Goal: Find specific page/section: Find specific page/section

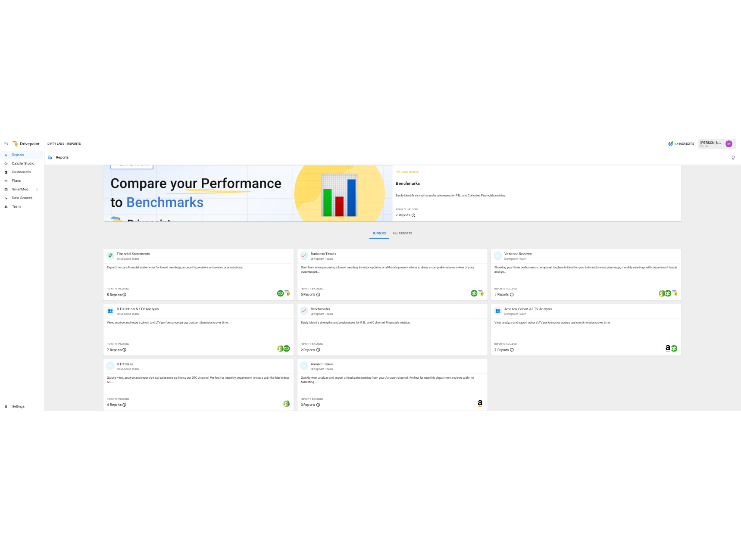
scroll to position [9, 0]
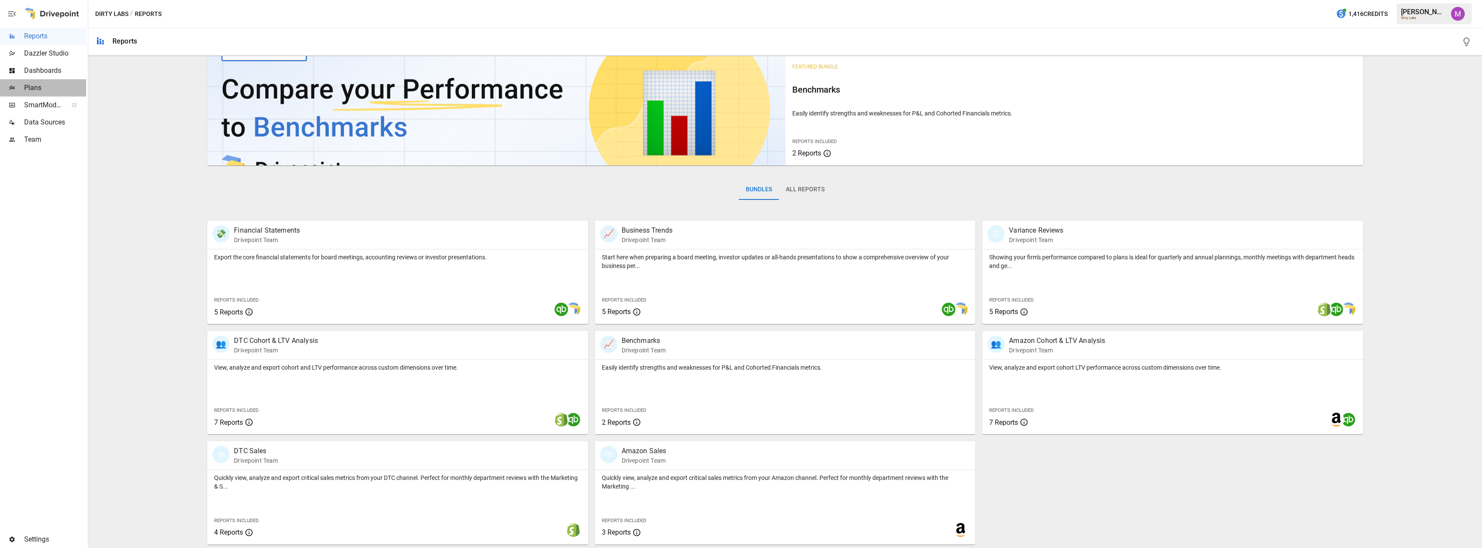
click at [53, 85] on span "Plans" at bounding box center [55, 88] width 62 height 10
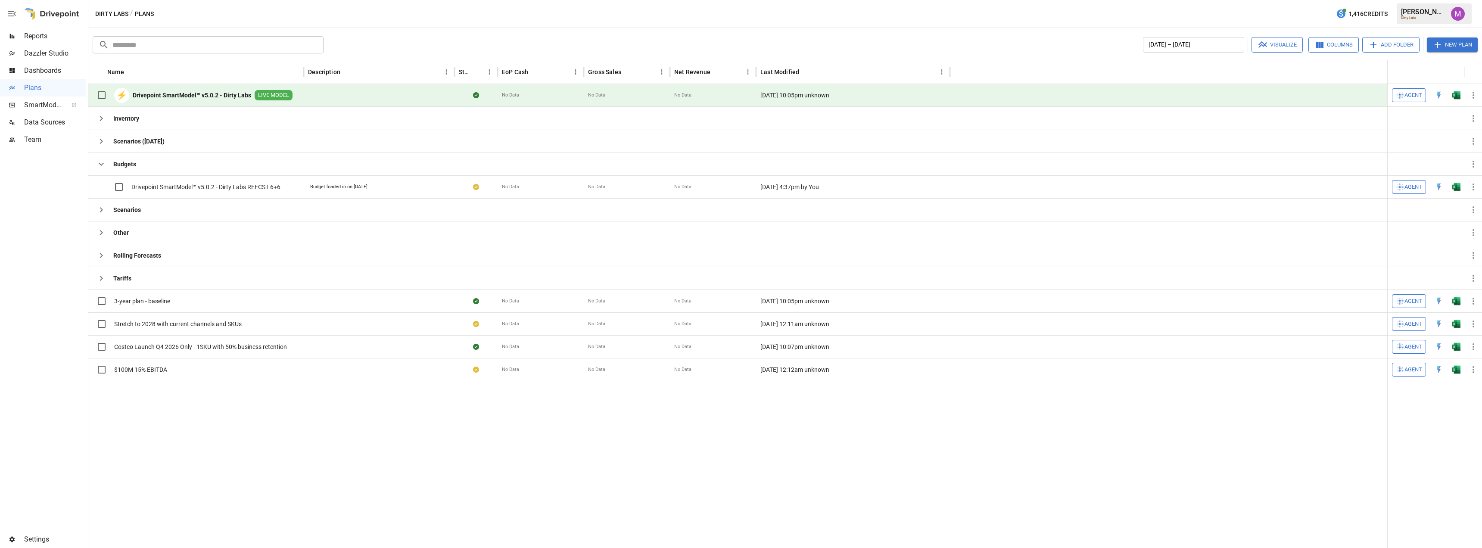
click at [238, 95] on b "Drivepoint SmartModel™ v5.0.2 - Dirty Labs" at bounding box center [192, 95] width 118 height 9
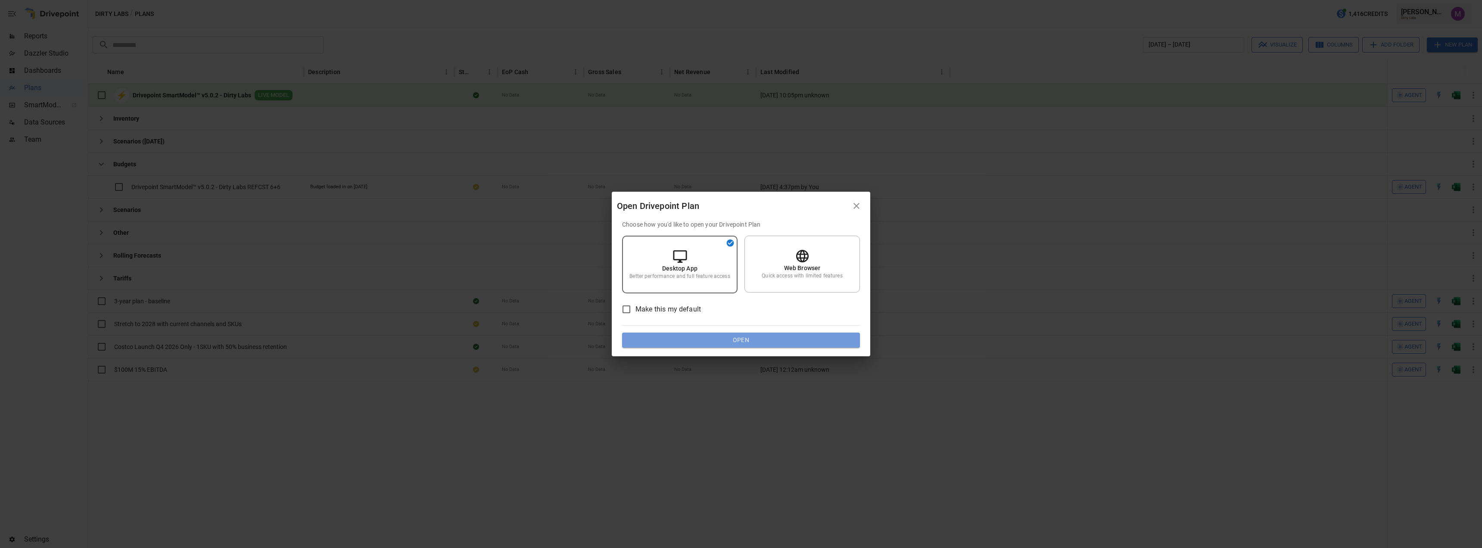
click at [685, 338] on button "Open" at bounding box center [741, 341] width 238 height 16
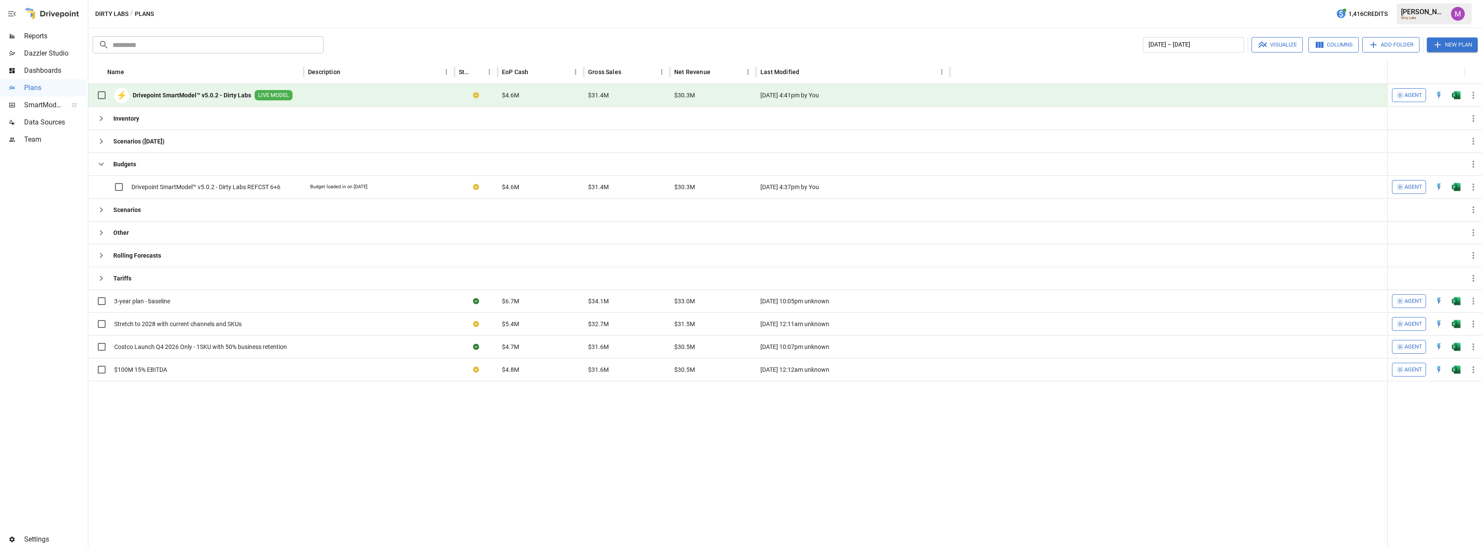
drag, startPoint x: 873, startPoint y: 503, endPoint x: 867, endPoint y: 508, distance: 8.2
click at [872, 503] on div at bounding box center [737, 464] width 1299 height 167
click at [940, 19] on div "Dirty Labs / Plans 1,416 Credits Umer M. Dirty Labs" at bounding box center [785, 14] width 1394 height 28
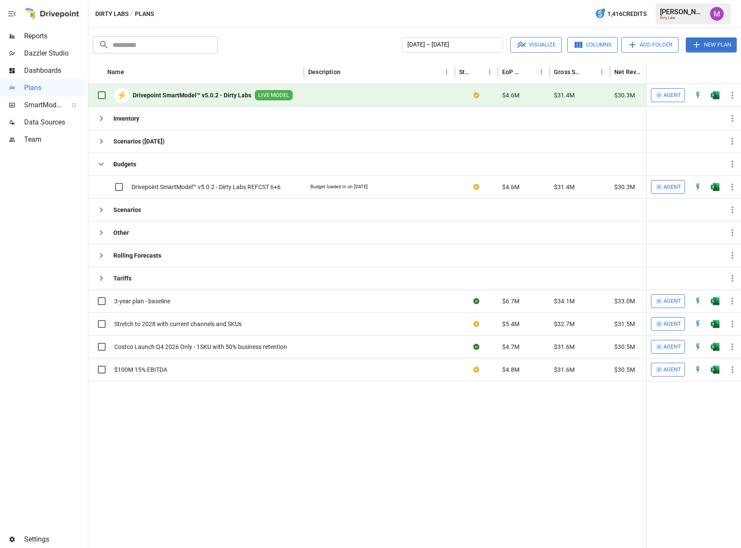
click at [712, 12] on img "Umer Muhammed" at bounding box center [716, 14] width 14 height 14
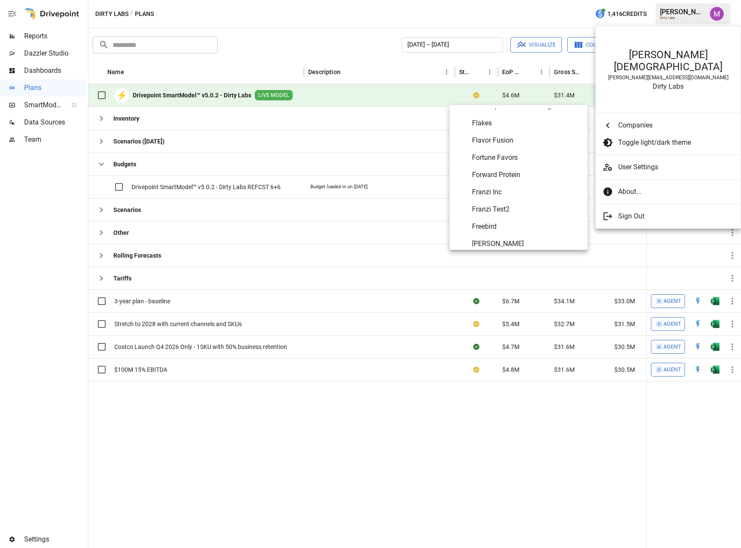
scroll to position [1633, 0]
click at [509, 152] on span "Fortune Favors" at bounding box center [526, 156] width 109 height 10
